Goal: Task Accomplishment & Management: Use online tool/utility

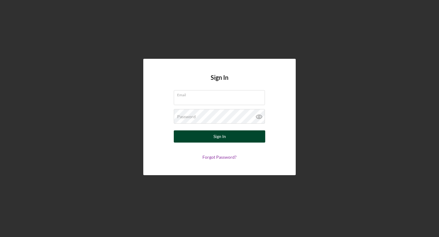
type input "[EMAIL_ADDRESS][DOMAIN_NAME]"
click at [208, 131] on button "Sign In" at bounding box center [219, 136] width 91 height 12
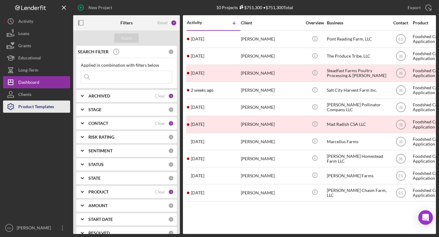
click at [39, 109] on div "Product Templates" at bounding box center [36, 108] width 36 height 14
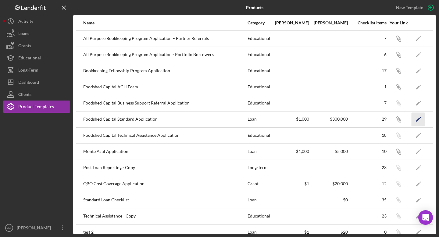
click at [417, 121] on polygon "button" at bounding box center [418, 120] width 4 height 4
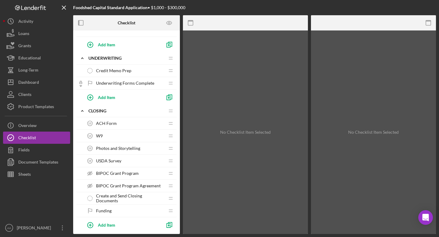
scroll to position [276, 0]
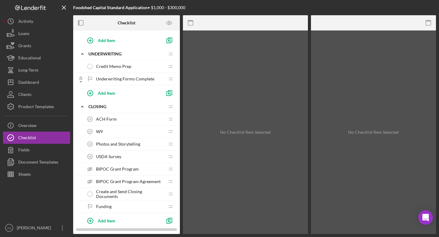
click at [125, 144] on span "Photos and Storytelling" at bounding box center [118, 144] width 44 height 5
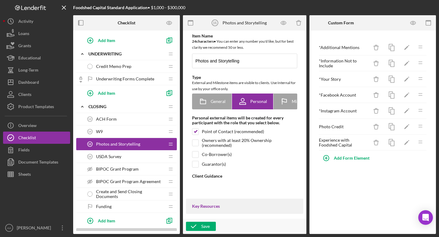
type textarea "<div>This section is where you get to upload photos and direct how we tell the …"
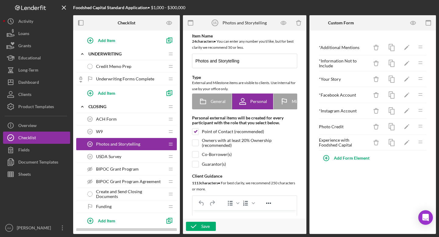
click at [128, 66] on span "Credit Memo Prep" at bounding box center [113, 66] width 35 height 5
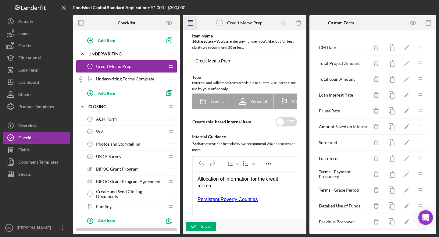
click at [190, 24] on icon "button" at bounding box center [191, 23] width 14 height 14
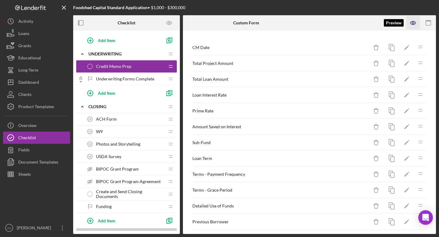
click at [412, 21] on icon "button" at bounding box center [412, 22] width 5 height 3
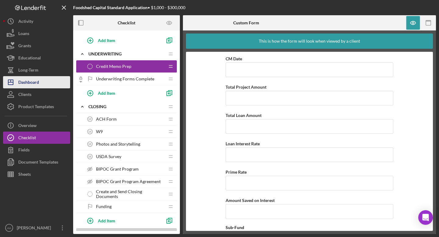
click at [52, 80] on button "Icon/Dashboard Dashboard" at bounding box center [36, 82] width 67 height 12
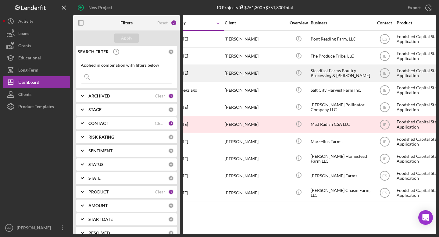
scroll to position [0, 8]
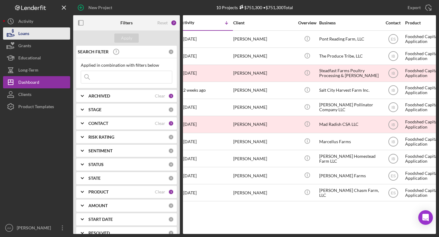
click at [40, 34] on button "Loans" at bounding box center [36, 33] width 67 height 12
